Goal: Task Accomplishment & Management: Complete application form

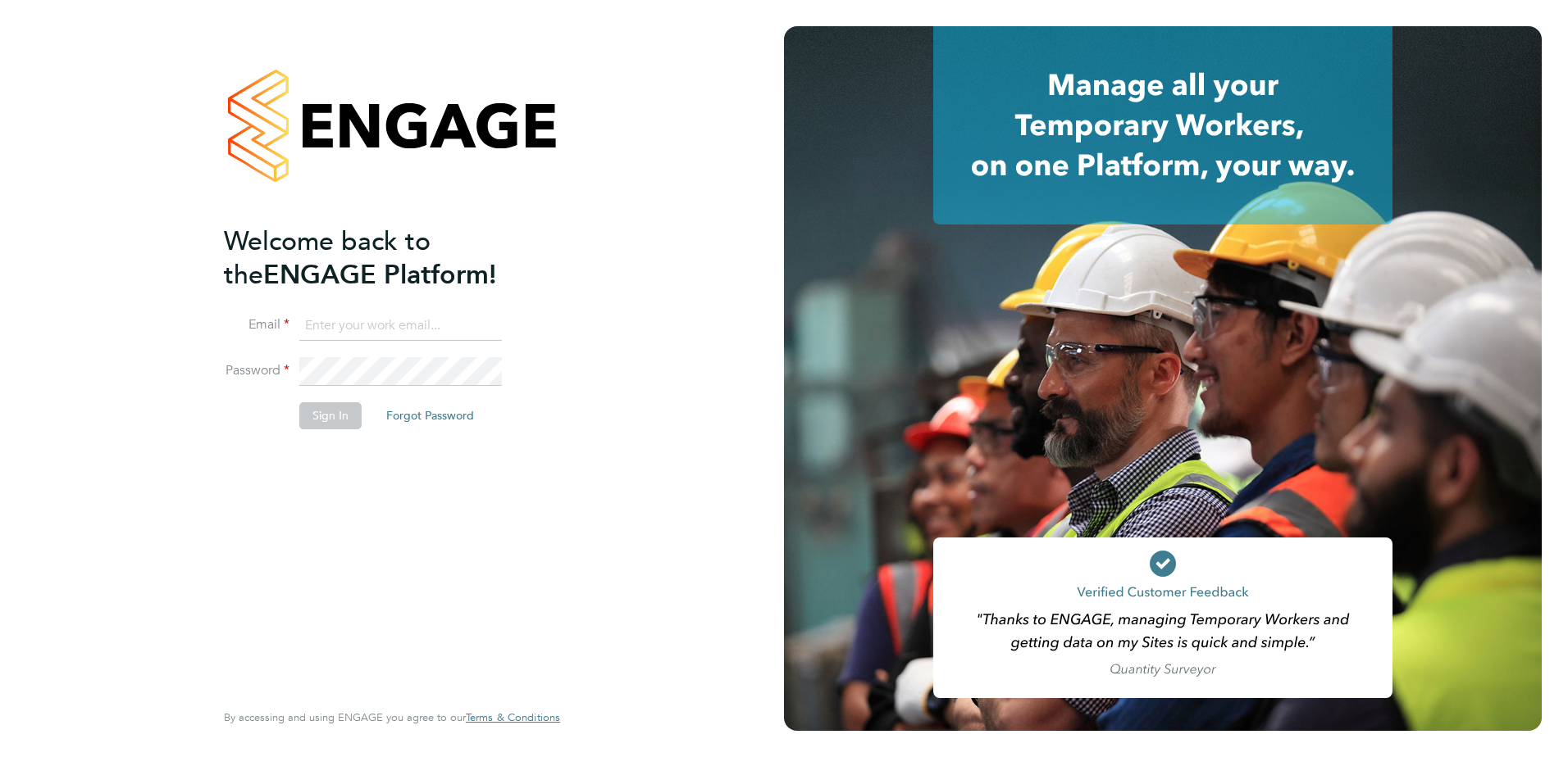
type input "[EMAIL_ADDRESS][DOMAIN_NAME]"
click at [331, 418] on button "Sign In" at bounding box center [331, 416] width 62 height 27
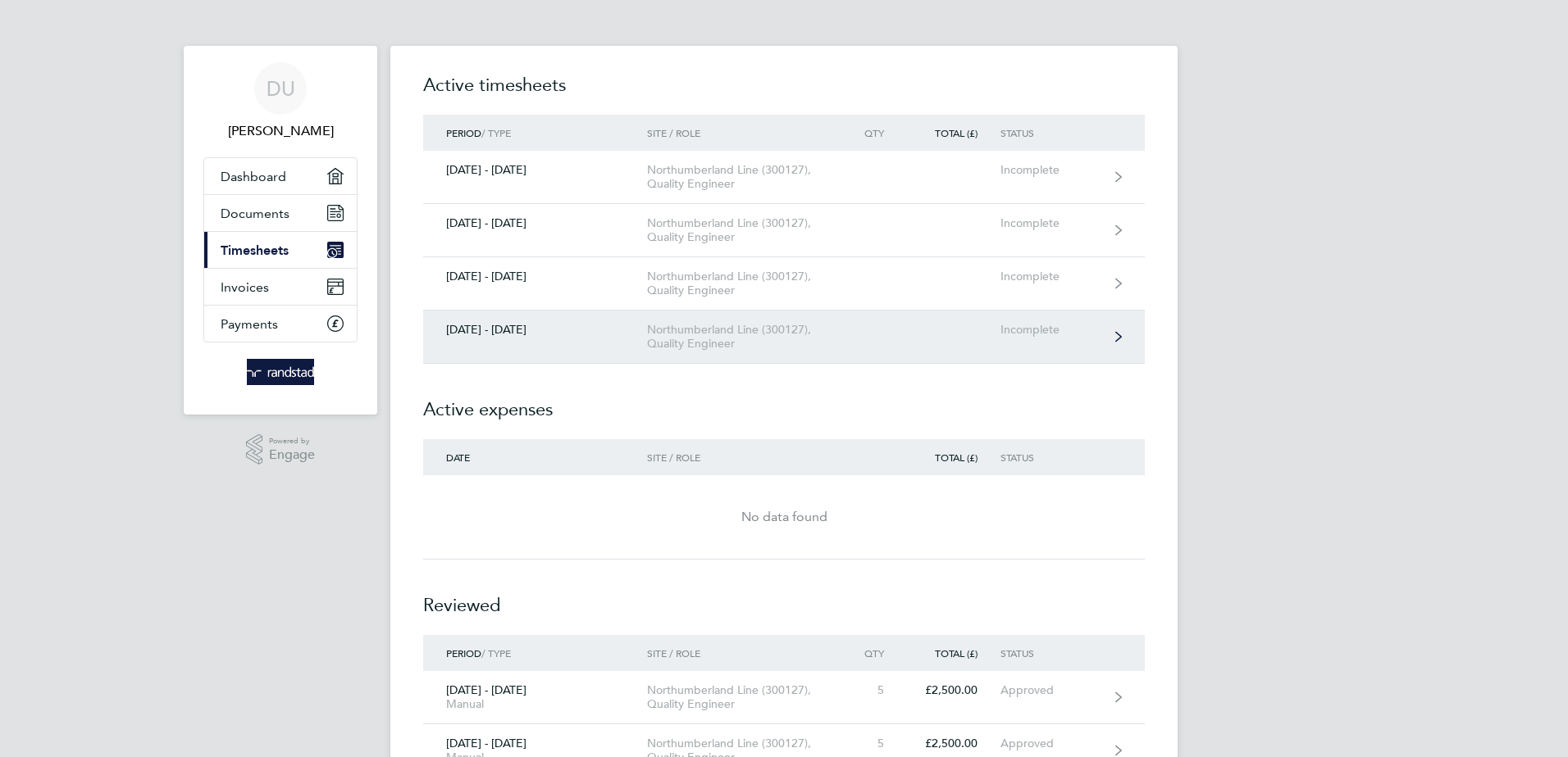
click at [702, 341] on div "Northumberland Line (300127), Quality Engineer" at bounding box center [740, 336] width 188 height 28
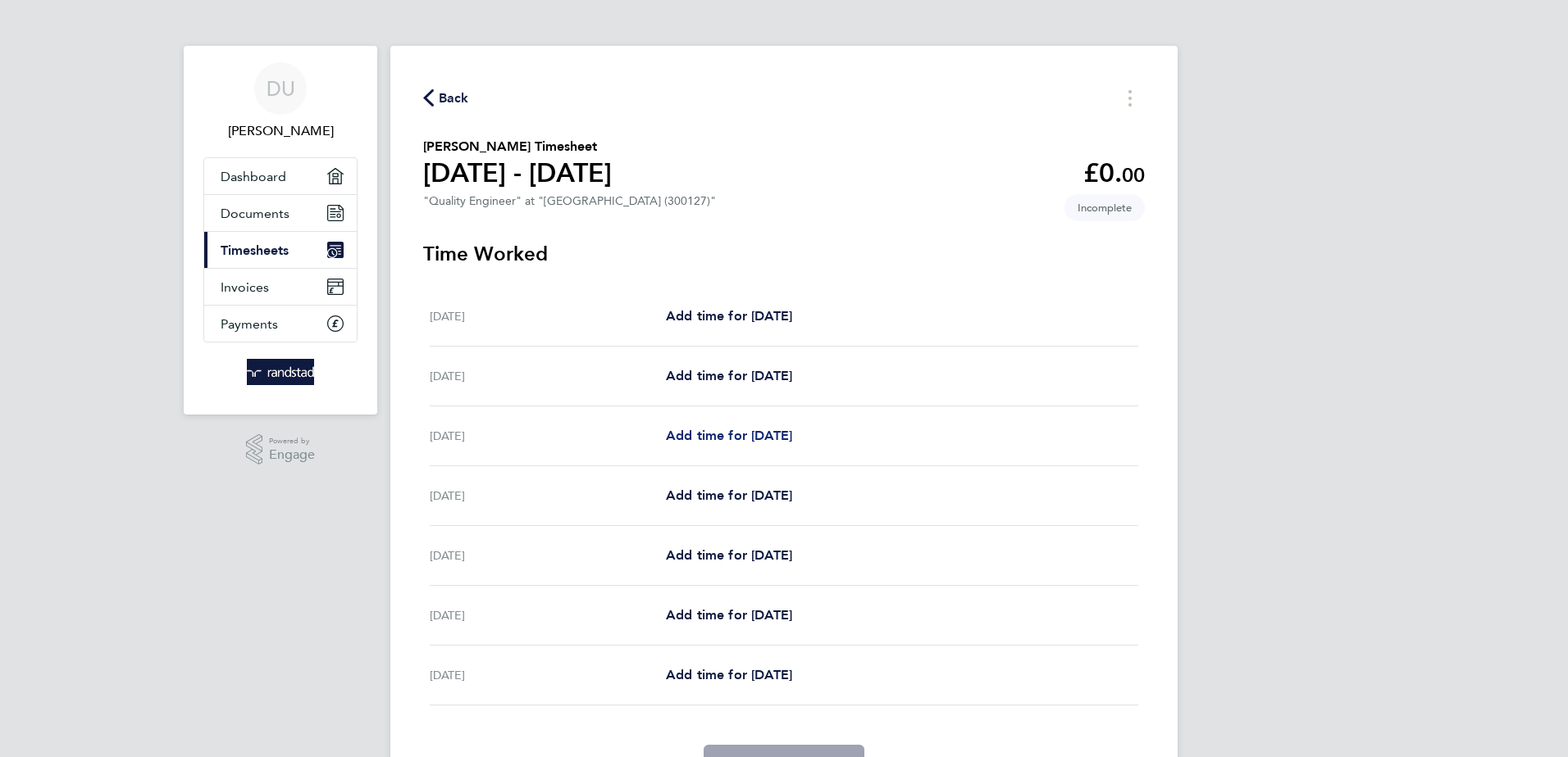
click at [752, 438] on span "Add time for Mon 22 Sep" at bounding box center [729, 436] width 126 height 16
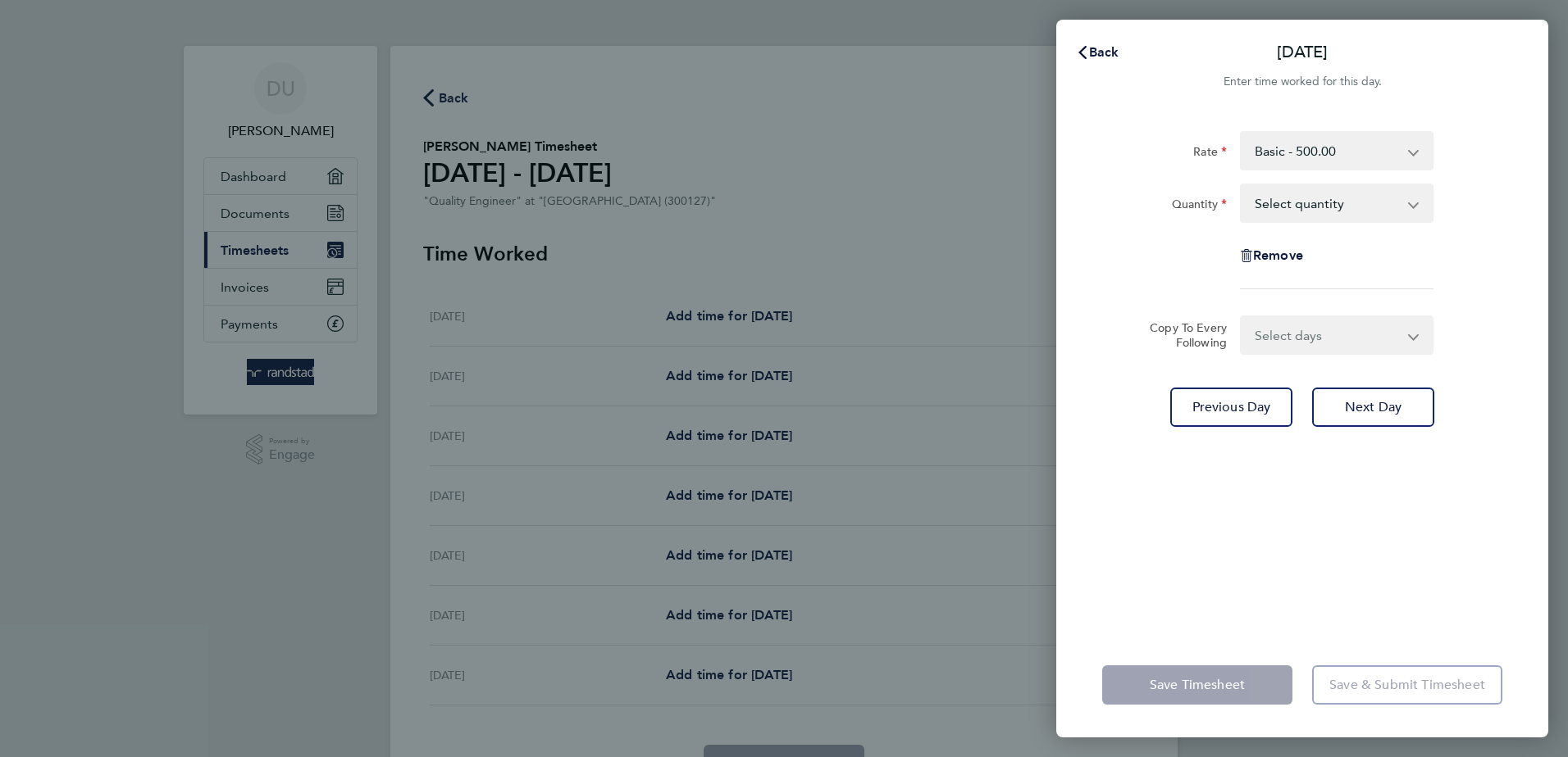
click at [1285, 205] on select "Select quantity 0.5 1" at bounding box center [1327, 203] width 171 height 36
select select "1"
click at [1242, 185] on select "Select quantity 0.5 1" at bounding box center [1327, 203] width 171 height 36
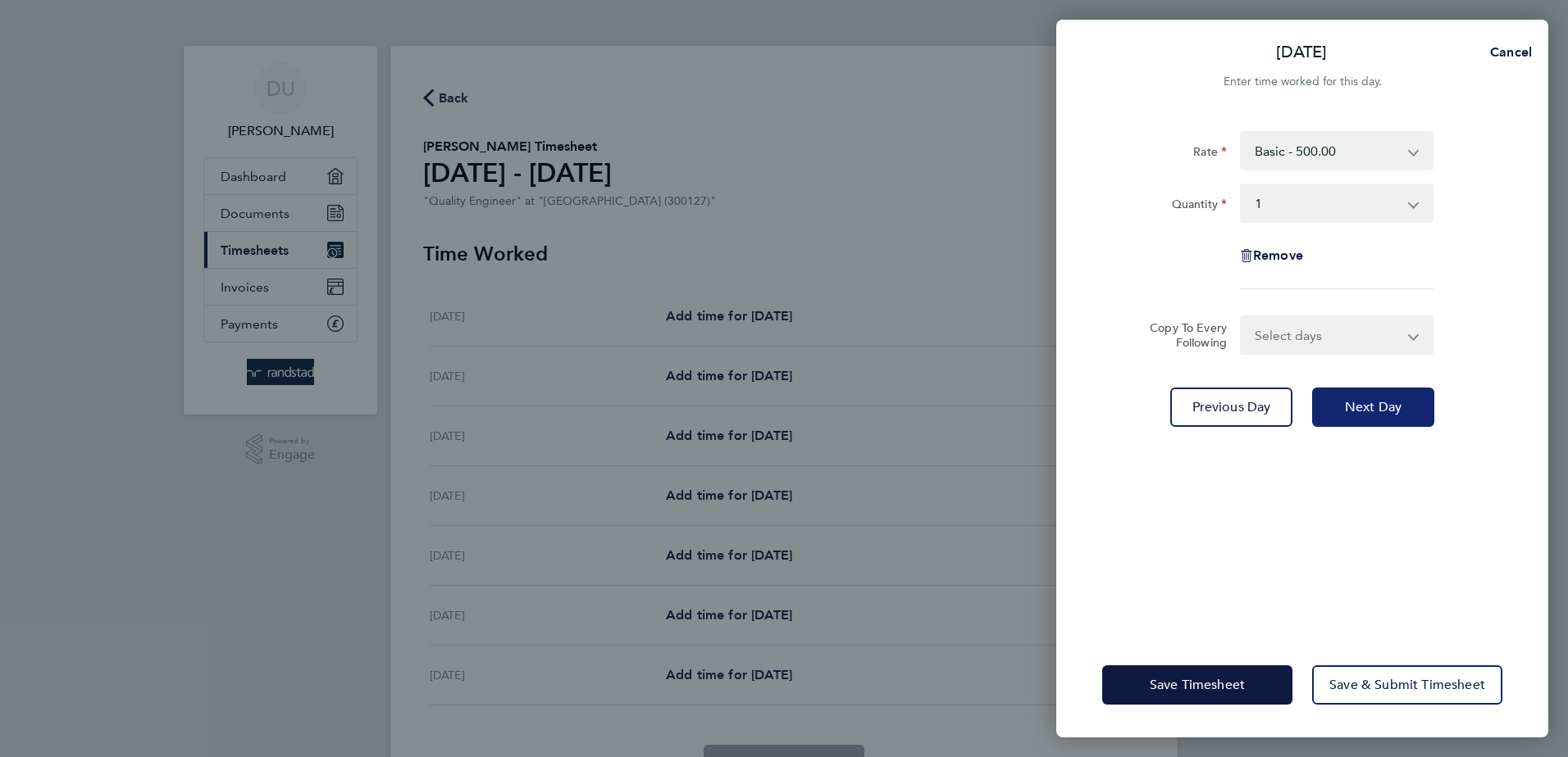
click at [1352, 406] on span "Next Day" at bounding box center [1373, 407] width 57 height 16
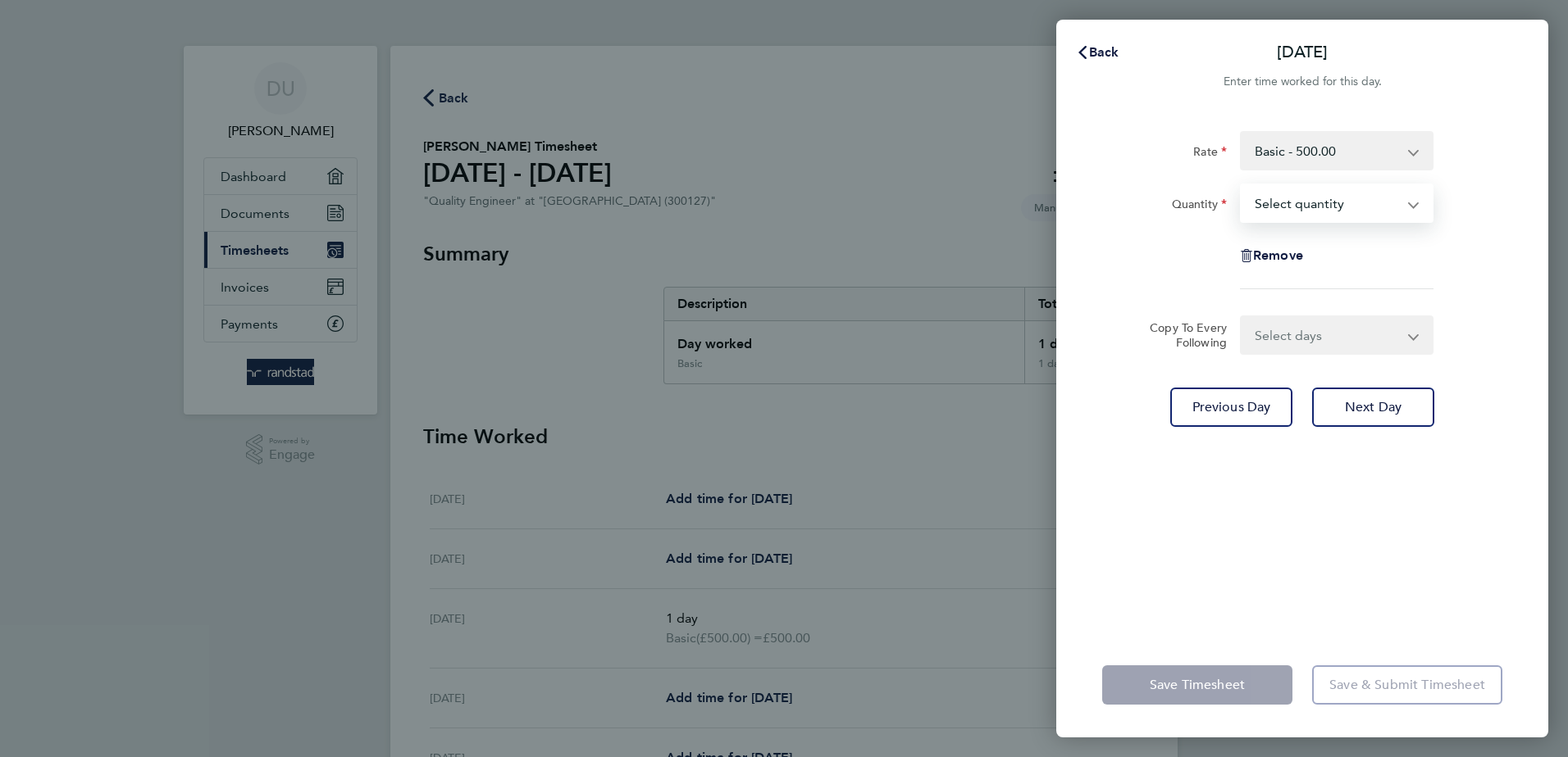
click at [1291, 211] on select "Select quantity 0.5 1" at bounding box center [1327, 203] width 171 height 36
select select "1"
click at [1242, 185] on select "Select quantity 0.5 1" at bounding box center [1327, 203] width 171 height 36
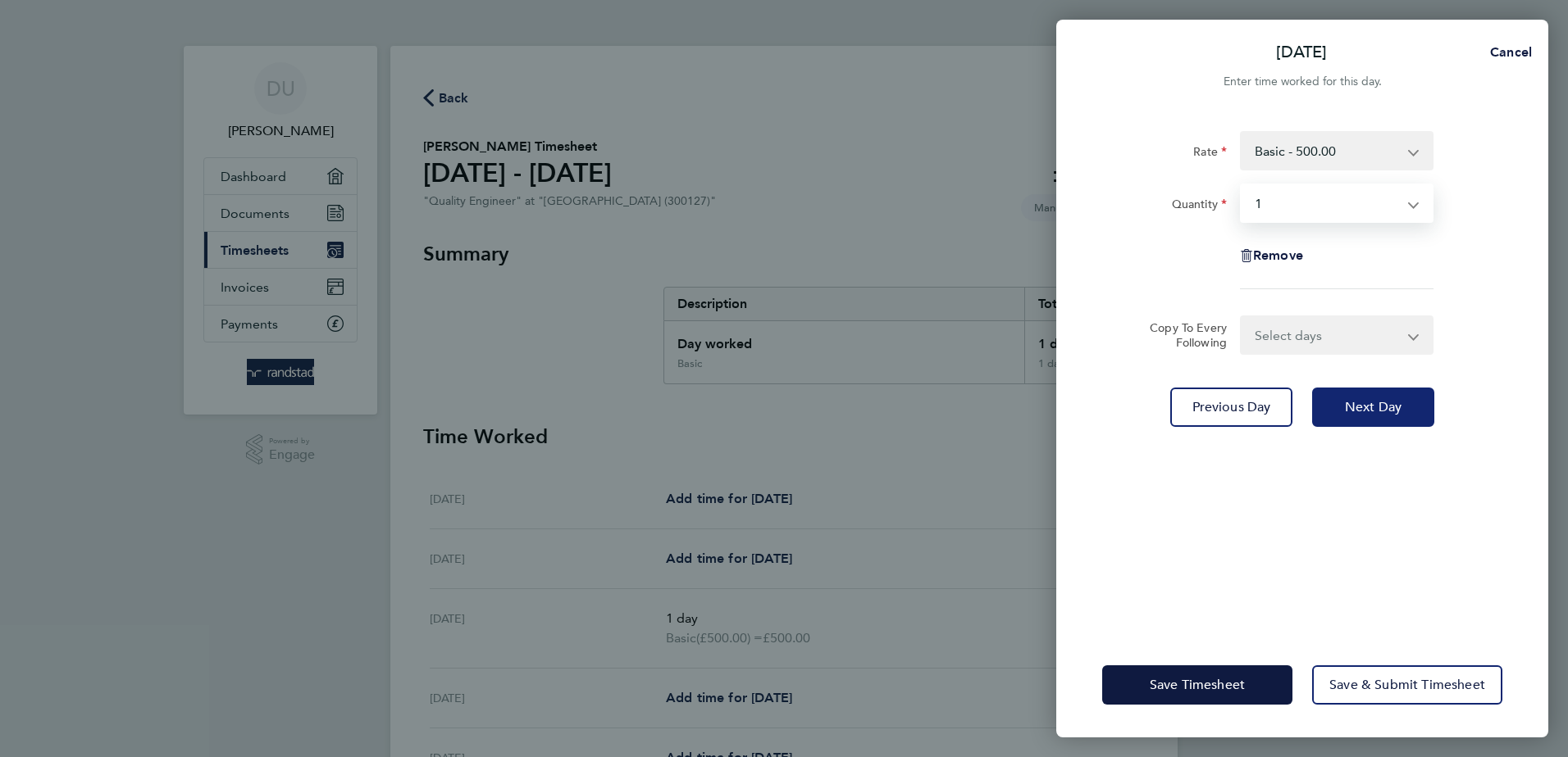
click at [1376, 405] on span "Next Day" at bounding box center [1373, 407] width 57 height 16
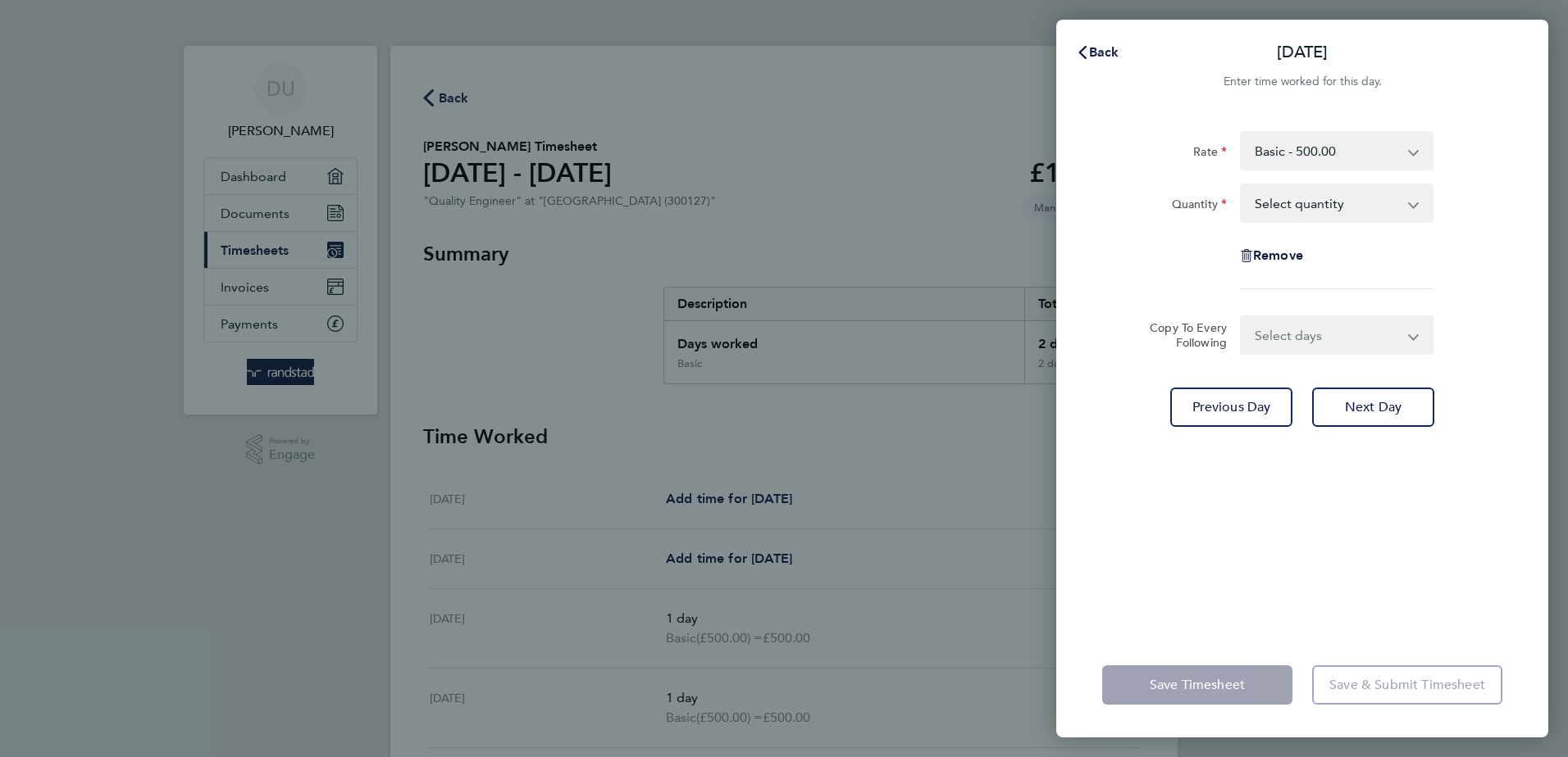
click at [1267, 199] on select "Select quantity 0.5 1" at bounding box center [1327, 203] width 171 height 36
select select "1"
click at [1242, 185] on select "Select quantity 0.5 1" at bounding box center [1327, 203] width 171 height 36
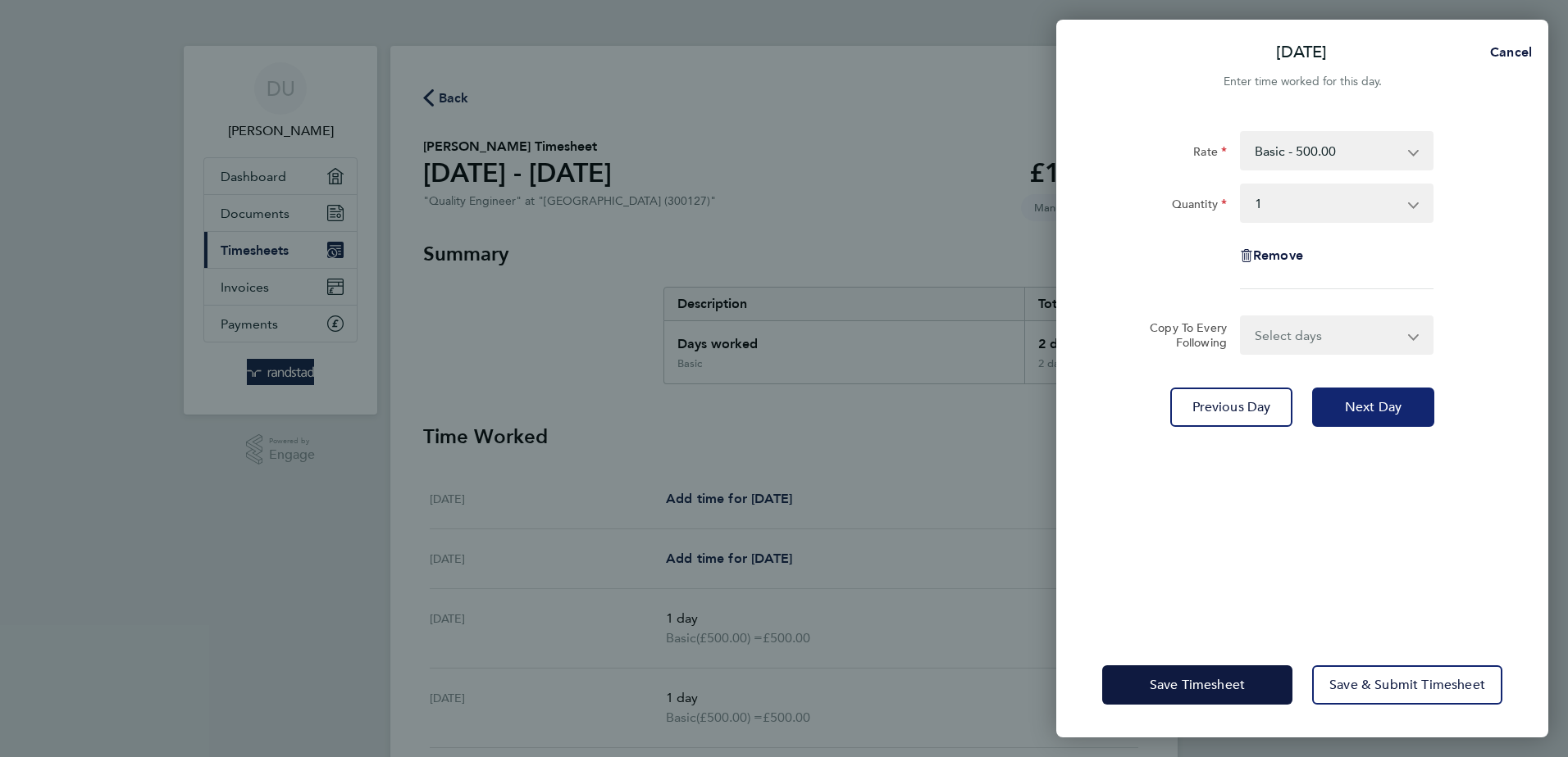
click at [1353, 404] on span "Next Day" at bounding box center [1373, 407] width 57 height 16
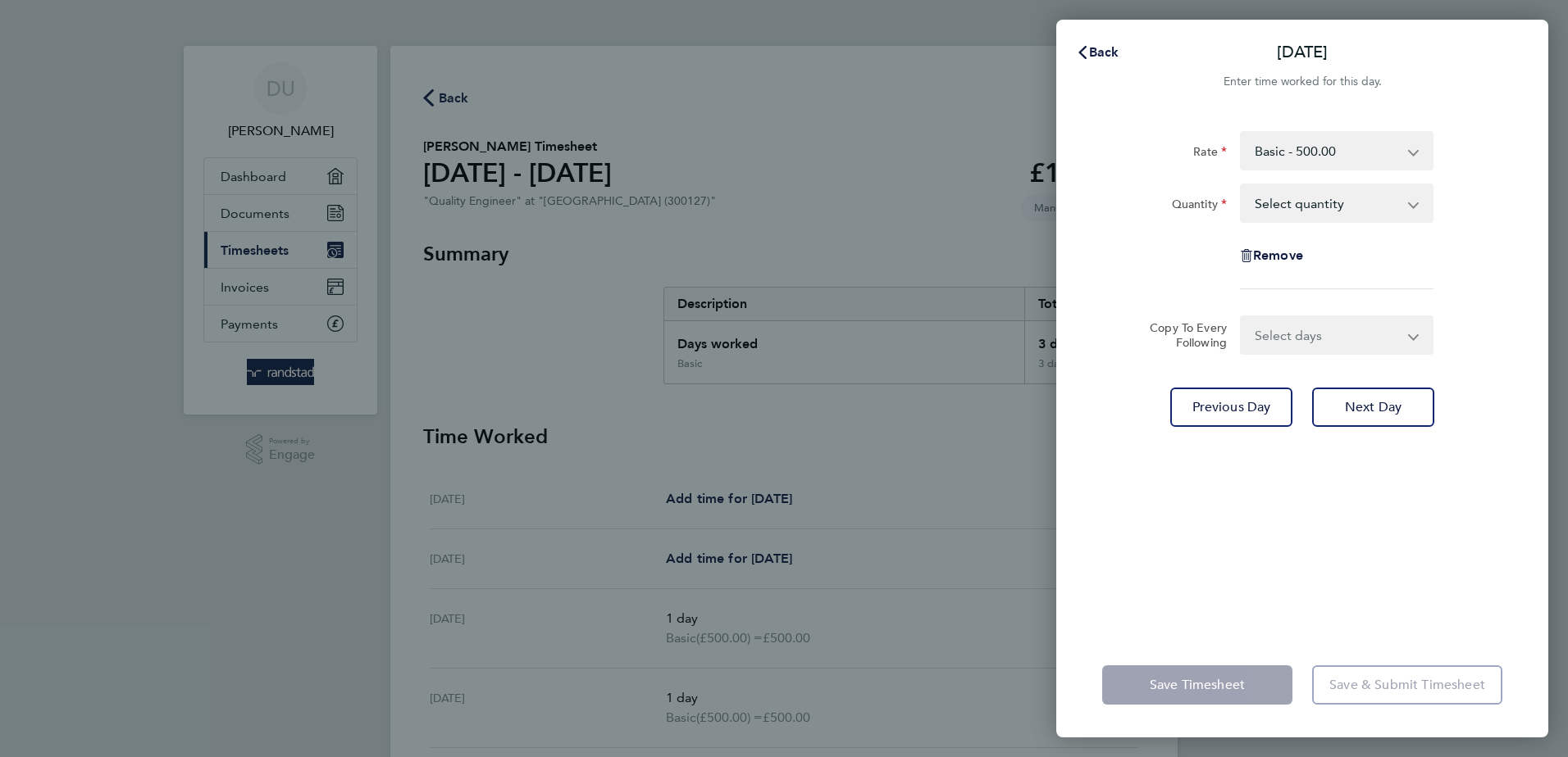
click at [1286, 202] on select "Select quantity 0.5 1" at bounding box center [1327, 203] width 171 height 36
select select "1"
click at [1242, 185] on select "Select quantity 0.5 1" at bounding box center [1327, 203] width 171 height 36
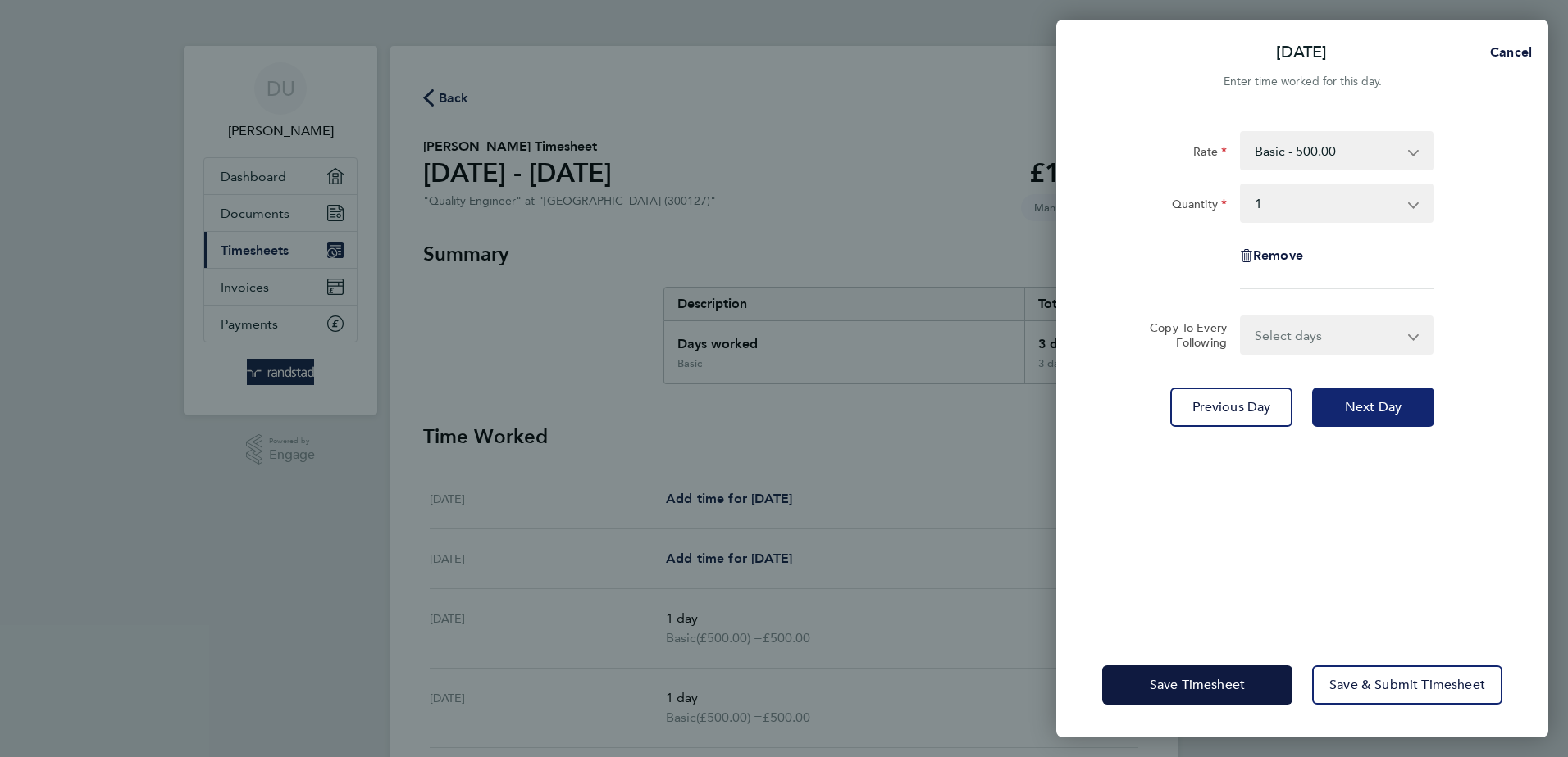
click at [1351, 401] on span "Next Day" at bounding box center [1373, 407] width 57 height 16
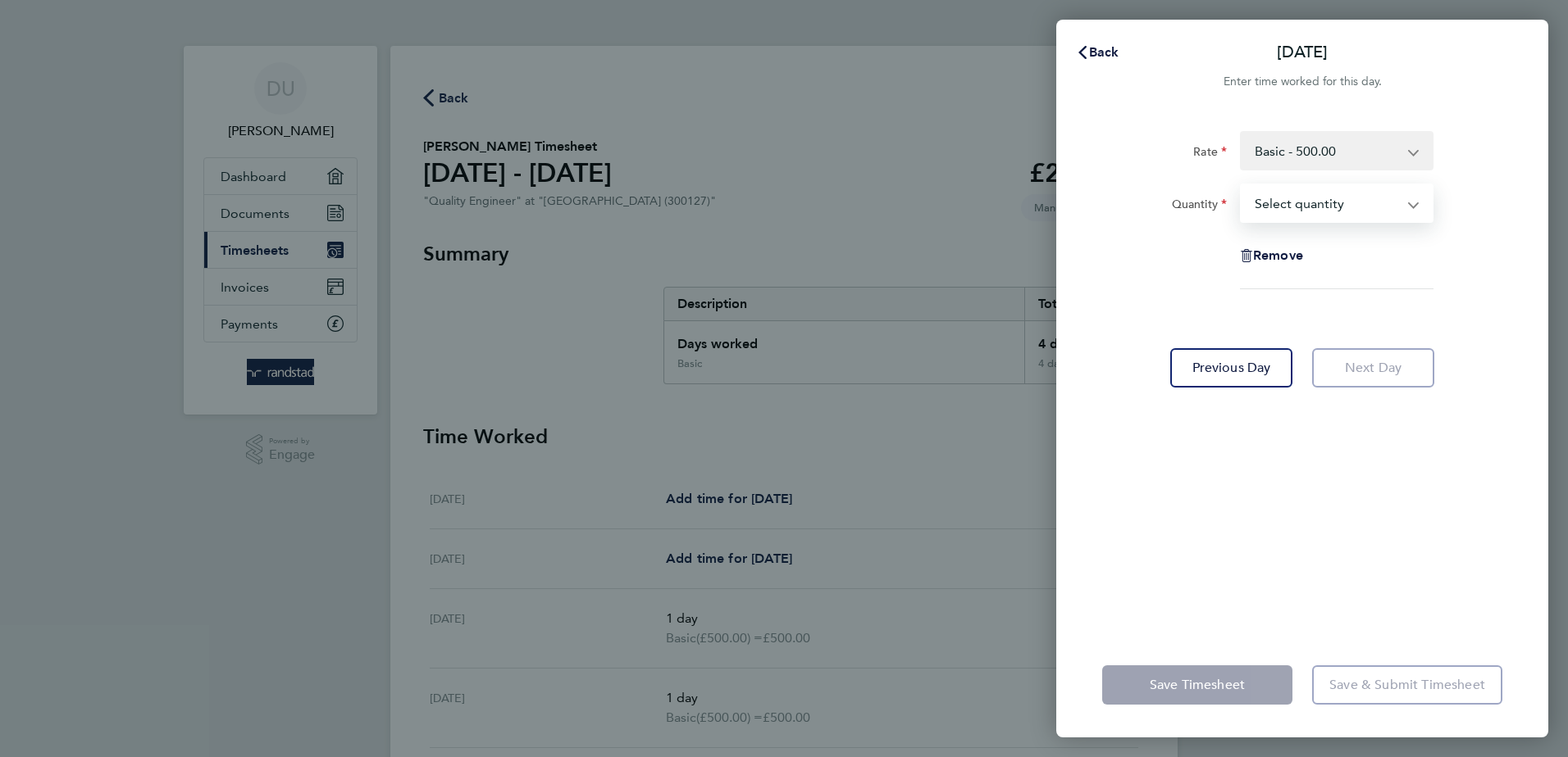
click at [1283, 207] on select "Select quantity 0.5 1" at bounding box center [1327, 203] width 171 height 36
select select "1"
click at [1242, 185] on select "Select quantity 0.5 1" at bounding box center [1327, 203] width 171 height 36
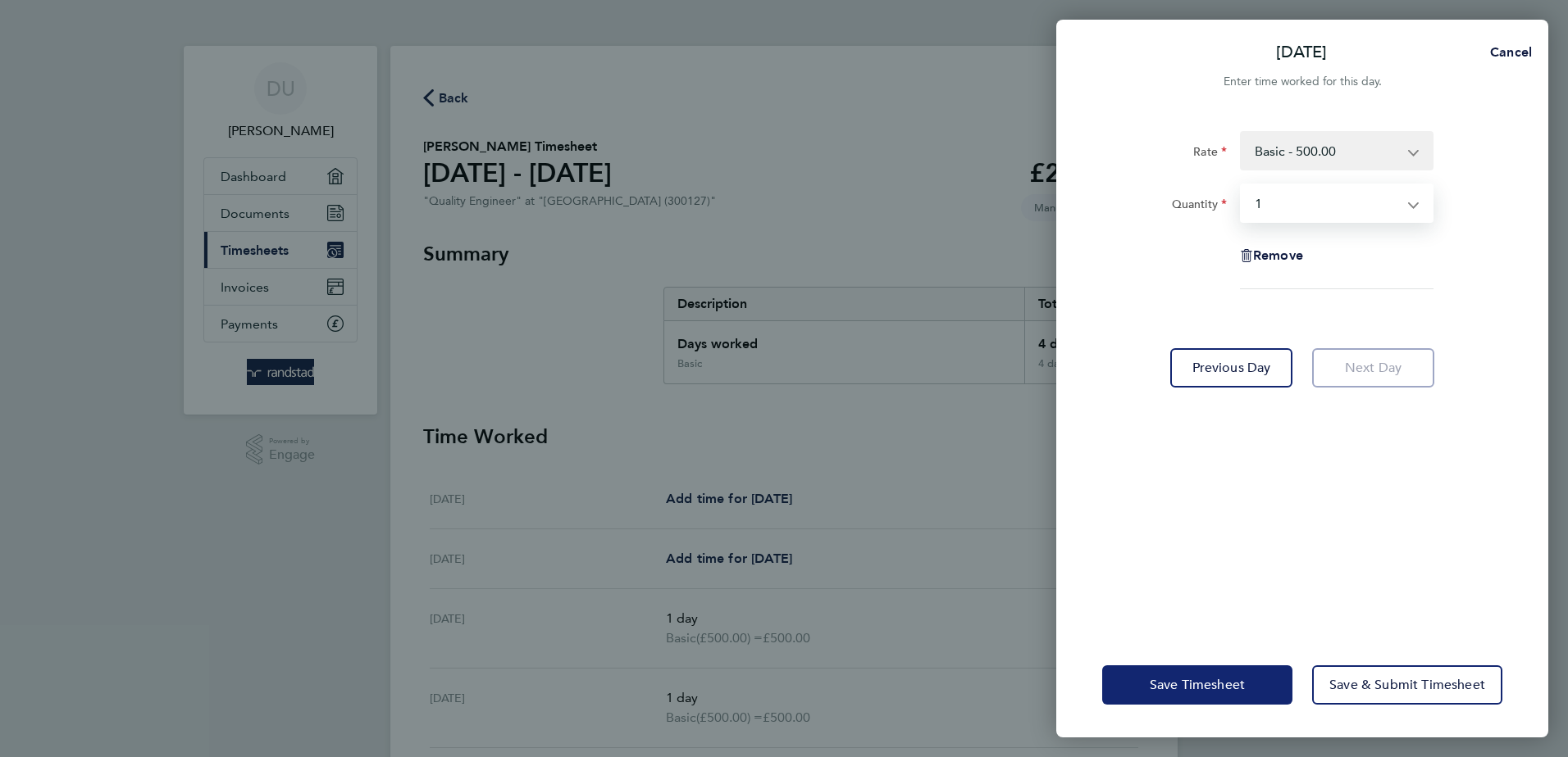
click at [1181, 684] on span "Save Timesheet" at bounding box center [1196, 685] width 95 height 16
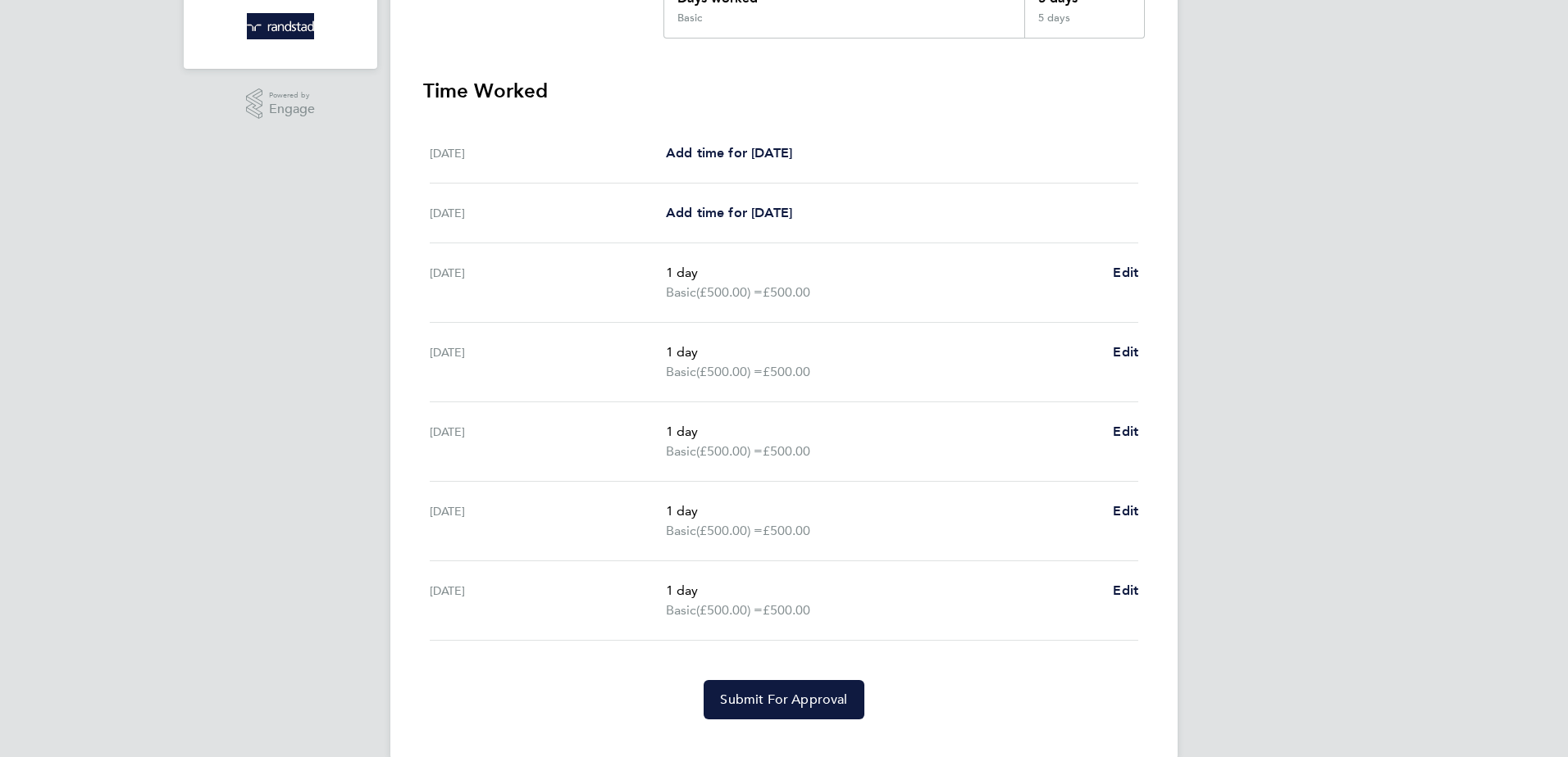
scroll to position [374, 0]
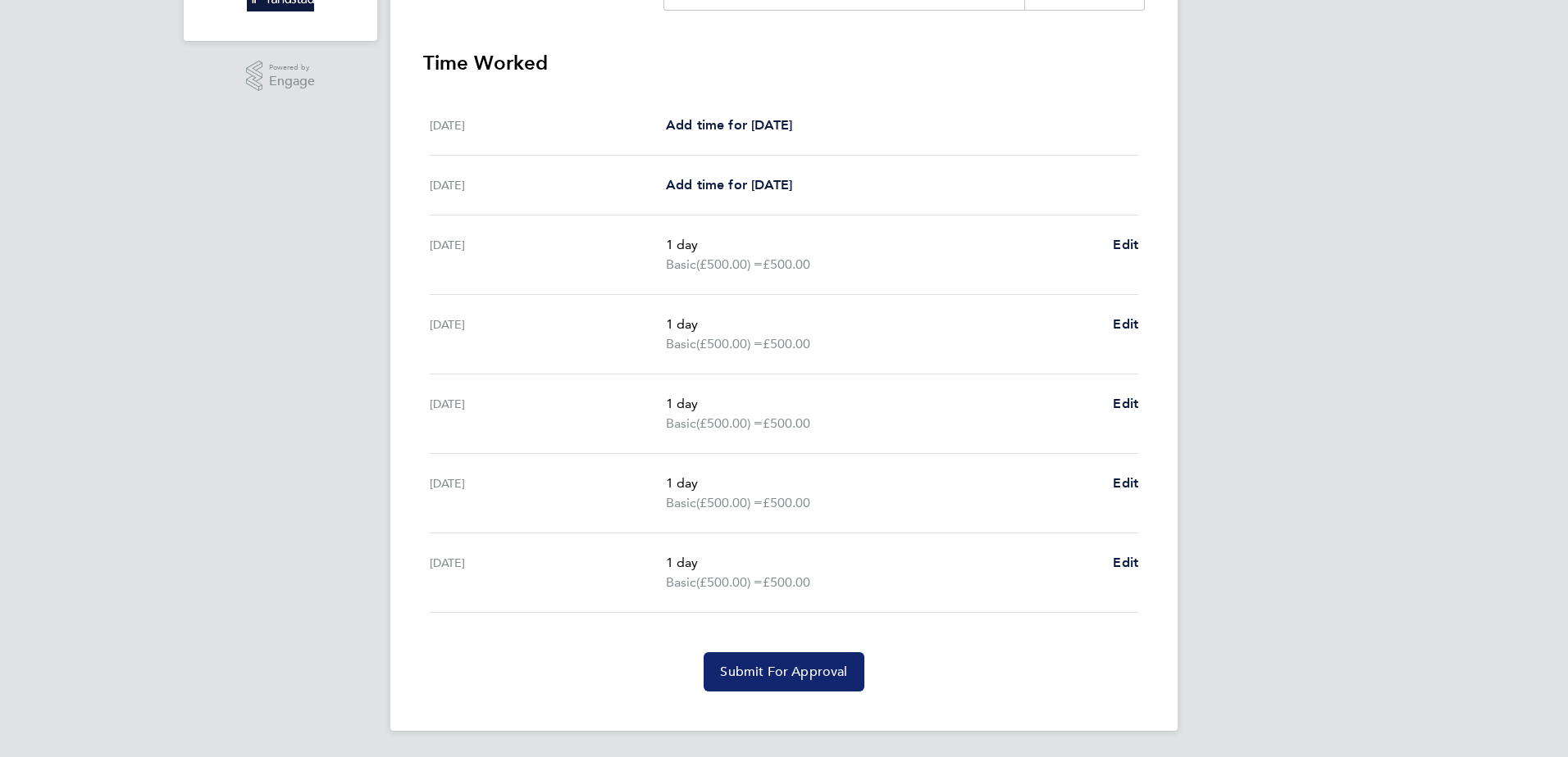
click at [759, 672] on span "Submit For Approval" at bounding box center [783, 672] width 127 height 16
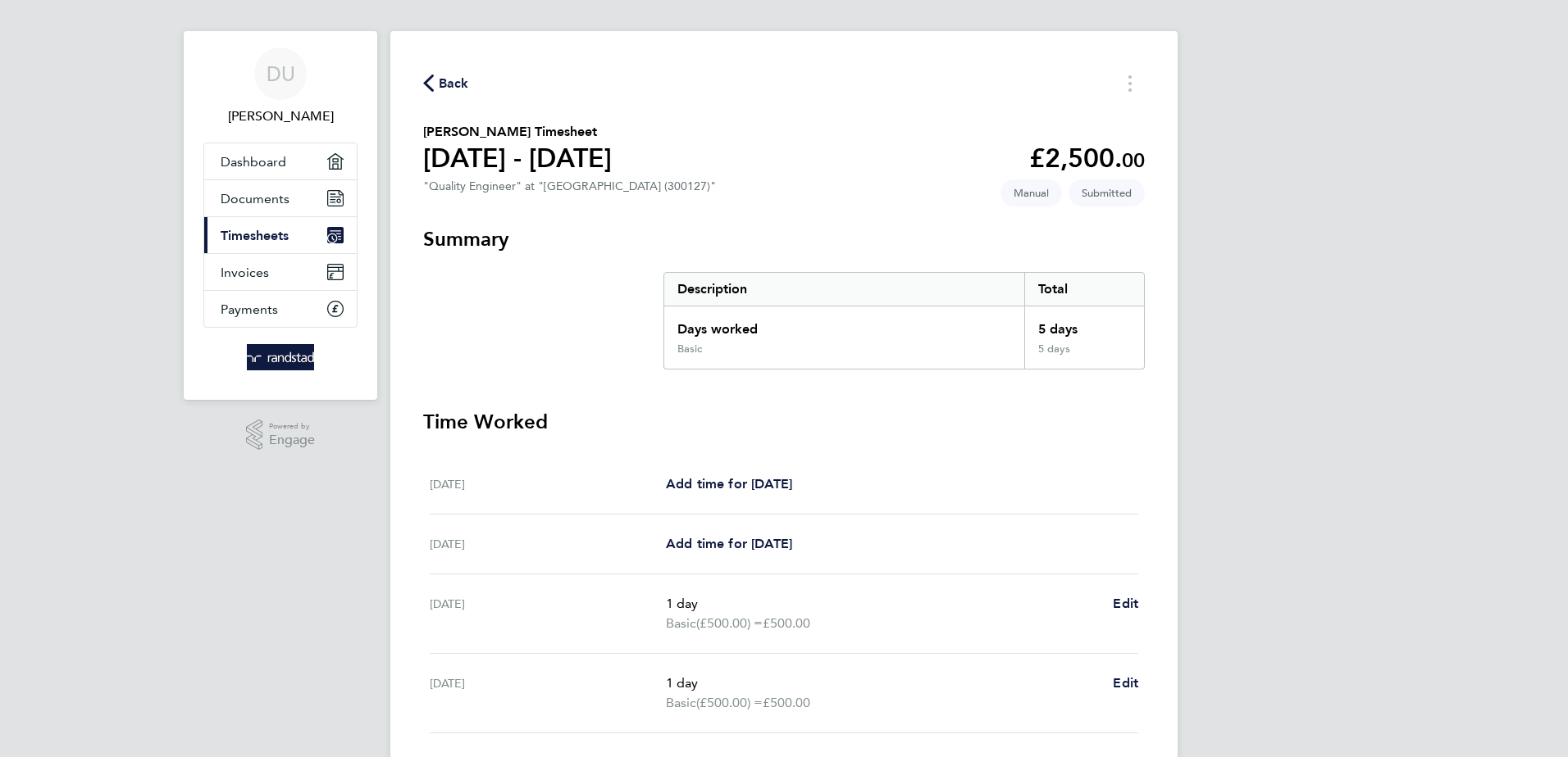
scroll to position [0, 0]
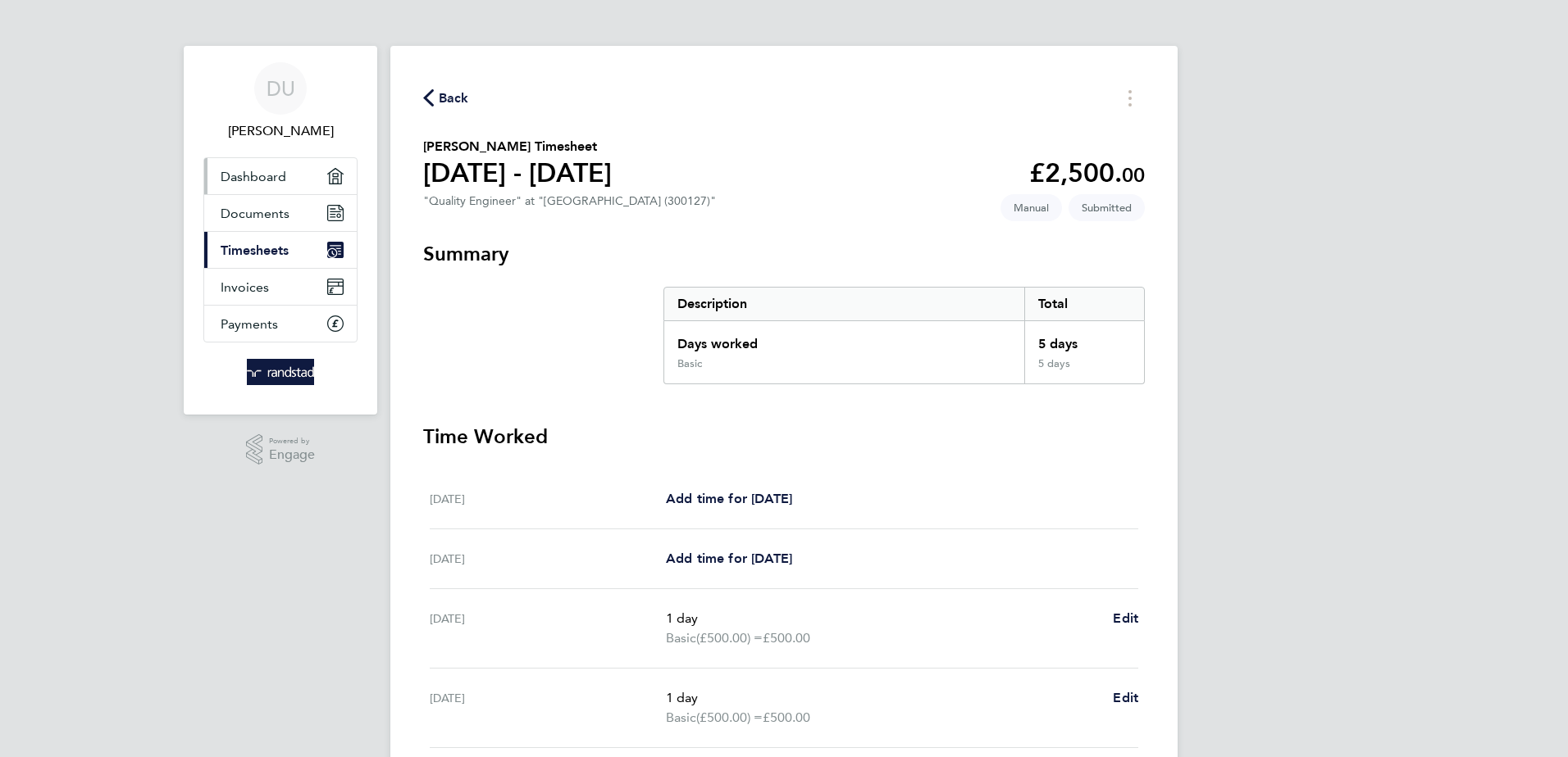
click at [249, 177] on span "Dashboard" at bounding box center [253, 177] width 66 height 16
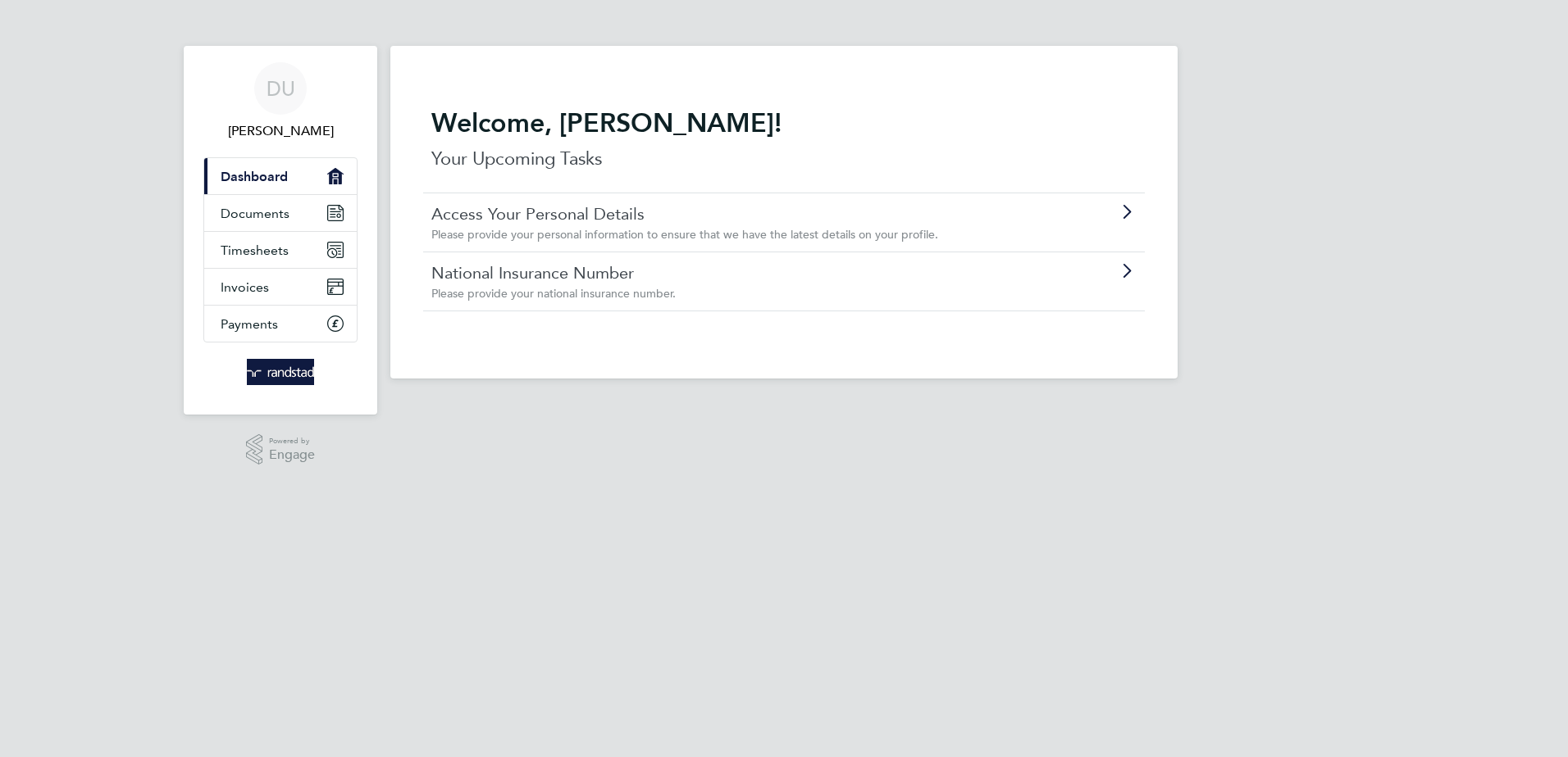
click at [553, 270] on link "National Insurance Number" at bounding box center [737, 273] width 612 height 21
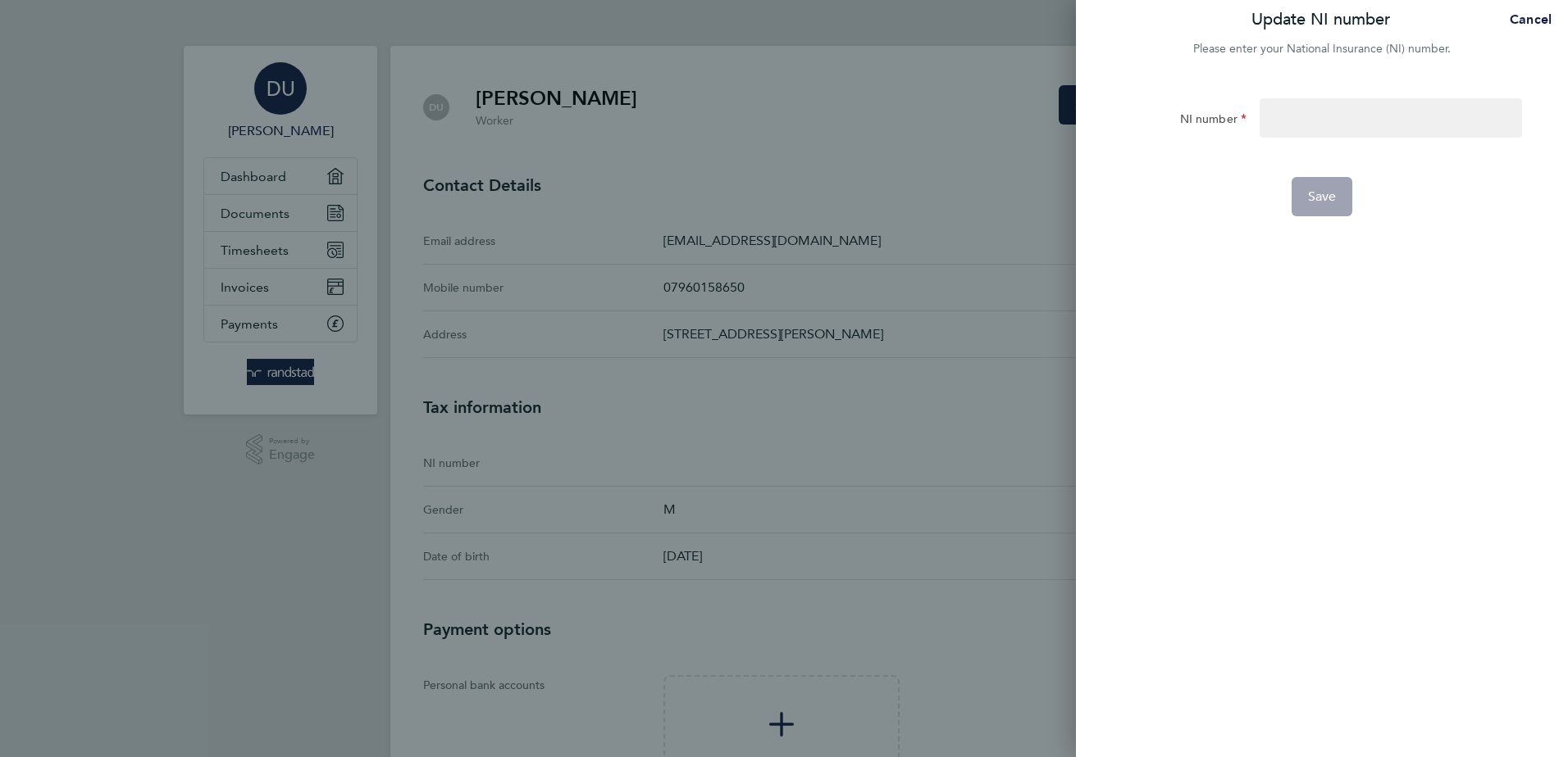
click at [255, 248] on div "Update NI number Cancel Please enter your National Insurance (NI) number. NI nu…" at bounding box center [784, 378] width 1568 height 757
click at [1532, 5] on button "Cancel" at bounding box center [1525, 20] width 84 height 33
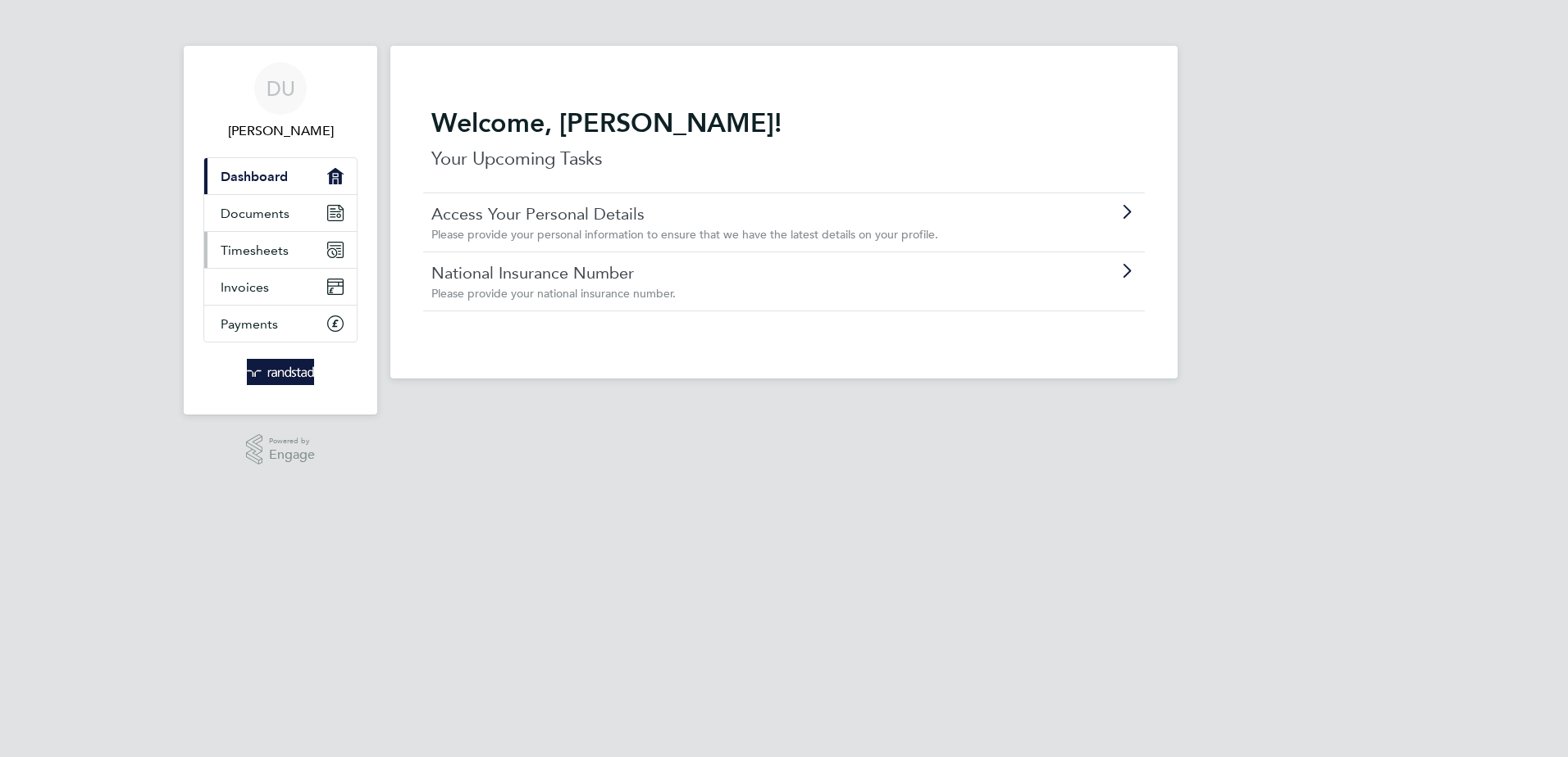
click at [249, 248] on span "Timesheets" at bounding box center [254, 251] width 68 height 16
